Goal: Communication & Community: Participate in discussion

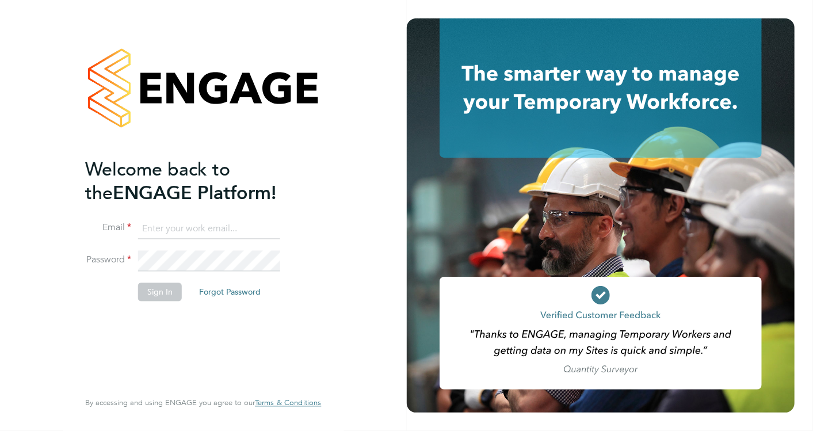
type input "[EMAIL_ADDRESS][PERSON_NAME][DOMAIN_NAME]"
click at [156, 292] on button "Sign In" at bounding box center [160, 291] width 44 height 18
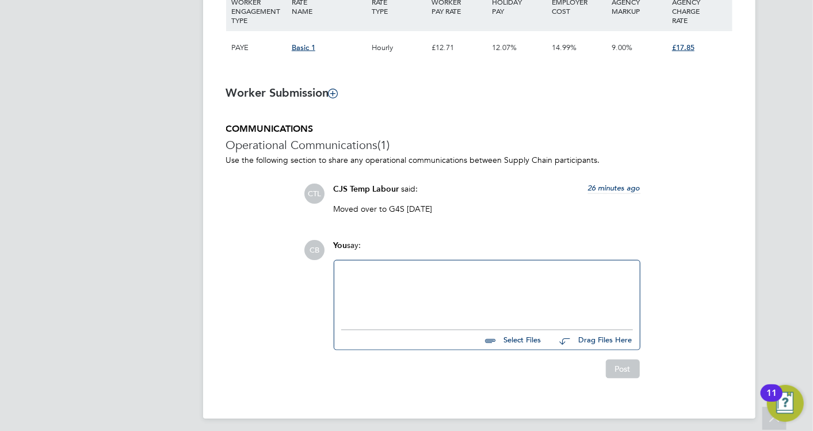
scroll to position [850, 0]
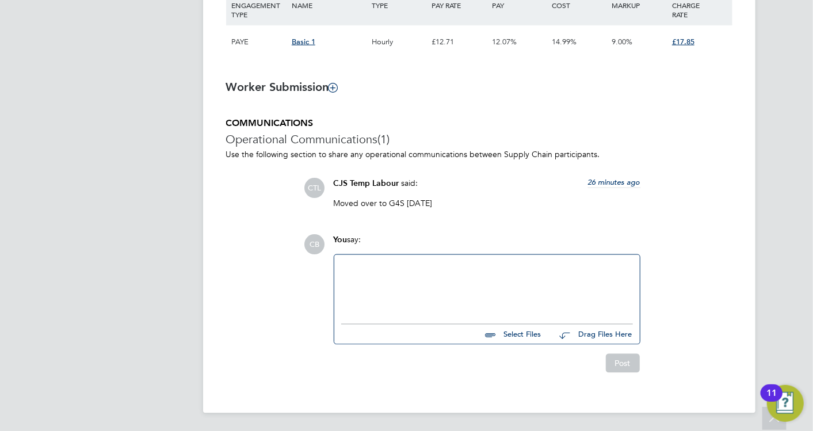
click at [454, 285] on div at bounding box center [487, 286] width 292 height 49
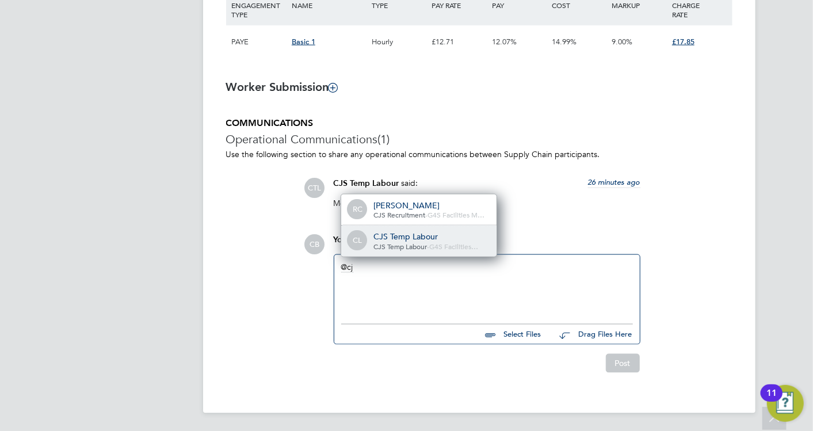
click at [435, 243] on span "G4S Facilities…" at bounding box center [453, 246] width 49 height 9
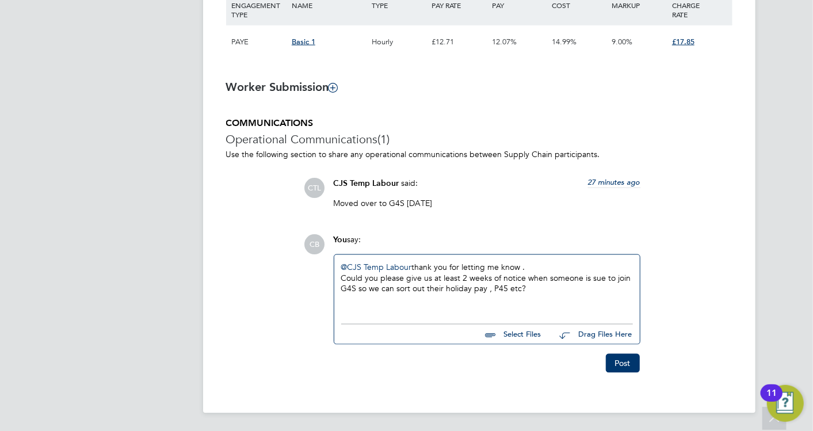
click at [594, 279] on div "Could you please give us at least 2 weeks of notice when someone is sue to join…" at bounding box center [487, 283] width 292 height 21
click at [623, 357] on button "Post" at bounding box center [623, 363] width 34 height 18
